Goal: Task Accomplishment & Management: Complete application form

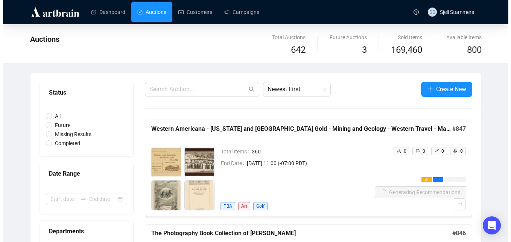
scroll to position [19, 0]
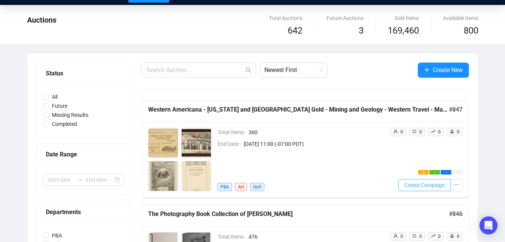
click at [419, 187] on span "Create Campaign" at bounding box center [425, 185] width 41 height 8
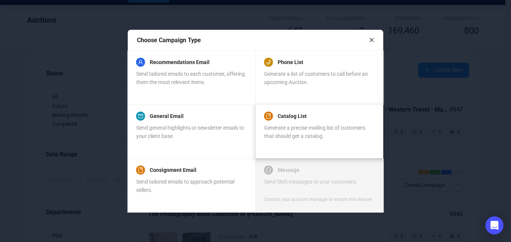
click at [307, 130] on span "Generate a precise mailing list of customers that should get a catalog." at bounding box center [314, 132] width 101 height 14
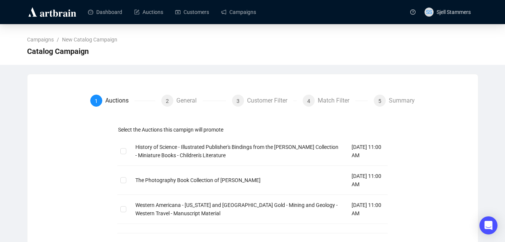
click at [117, 208] on div "Select the Auctions this campign will promote History of Science - Illustrated …" at bounding box center [252, 189] width 325 height 129
click at [120, 208] on input "checkbox" at bounding box center [122, 208] width 5 height 5
checkbox input "true"
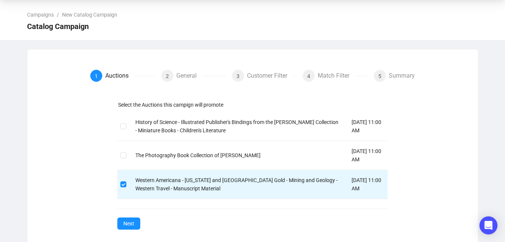
scroll to position [33, 0]
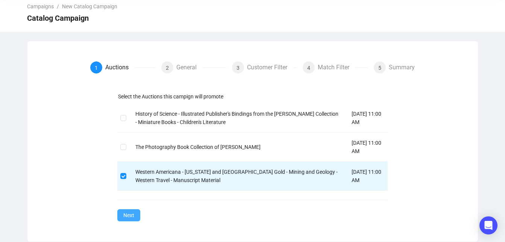
click at [135, 213] on button "Next" at bounding box center [128, 215] width 23 height 12
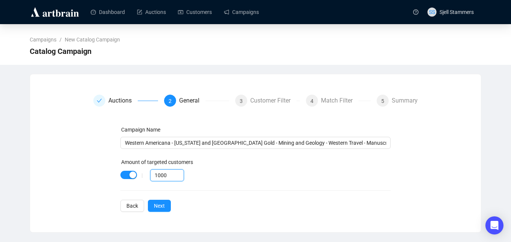
drag, startPoint x: 169, startPoint y: 175, endPoint x: 74, endPoint y: 193, distance: 97.0
click at [74, 193] on div "Auctions 2 General 3 Customer Filter 4 Match Filter 5 Summary Campaign Name Wes…" at bounding box center [255, 152] width 433 height 117
type input "80"
click at [152, 206] on button "Next" at bounding box center [159, 205] width 23 height 12
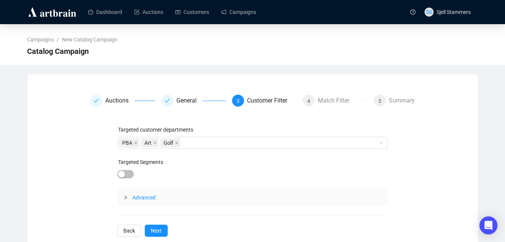
click at [149, 196] on span "Advanced" at bounding box center [143, 197] width 23 height 6
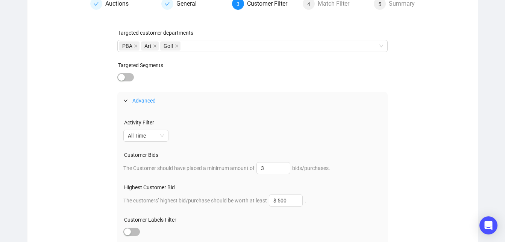
scroll to position [101, 0]
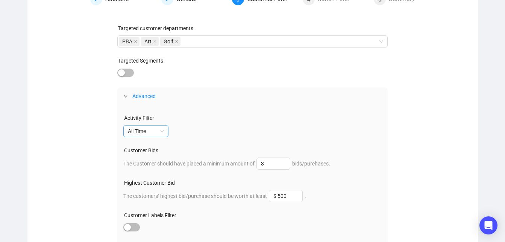
click at [156, 134] on span "All Time" at bounding box center [146, 130] width 36 height 11
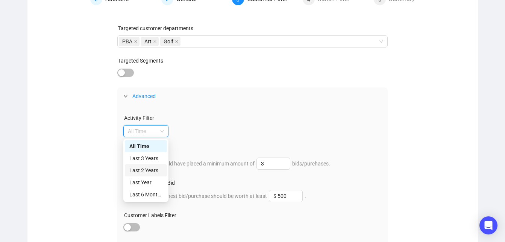
click at [153, 172] on div "Last 2 Years" at bounding box center [145, 170] width 33 height 8
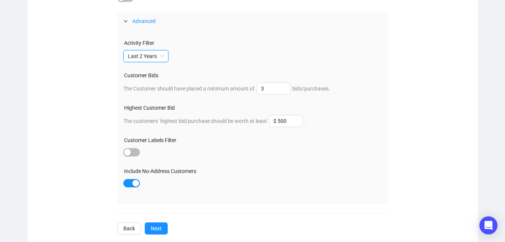
scroll to position [189, 0]
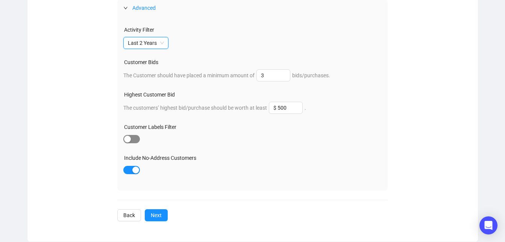
click at [129, 138] on div "button" at bounding box center [127, 138] width 7 height 7
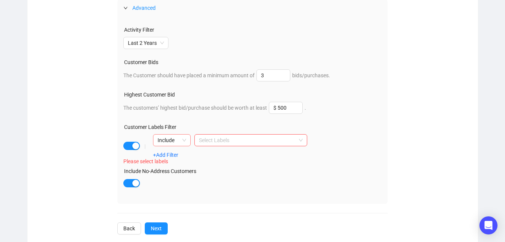
click at [179, 140] on span "Include" at bounding box center [172, 139] width 29 height 11
click at [176, 167] on div "Exclude" at bounding box center [172, 167] width 26 height 8
click at [211, 144] on div at bounding box center [247, 140] width 102 height 11
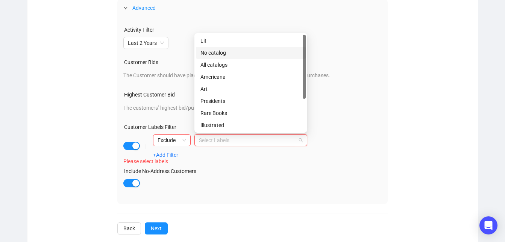
click at [230, 52] on div "No catalog" at bounding box center [251, 53] width 101 height 8
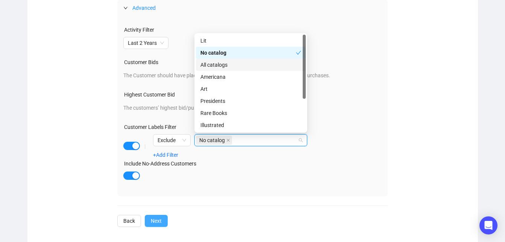
click at [157, 220] on span "Next" at bounding box center [156, 220] width 11 height 8
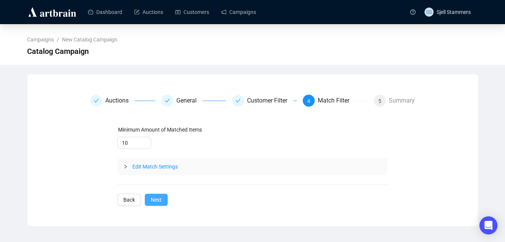
scroll to position [0, 0]
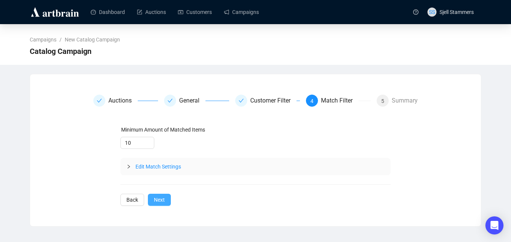
click at [161, 196] on span "Next" at bounding box center [159, 199] width 11 height 8
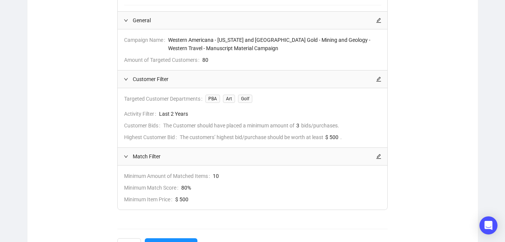
scroll to position [202, 0]
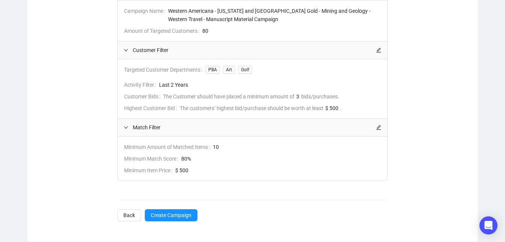
click at [172, 207] on div "Auctions Western Americana - [US_STATE] and Yukon Gold - Mining and Geology - W…" at bounding box center [252, 72] width 271 height 298
click at [173, 210] on button "Create Campaign" at bounding box center [171, 215] width 53 height 12
